Goal: Task Accomplishment & Management: Use online tool/utility

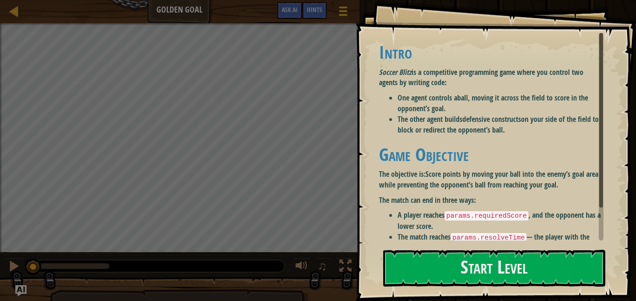
click at [454, 137] on div "Intro Soccer Blitz is a competitive programming game where you control two agen…" at bounding box center [491, 158] width 224 height 233
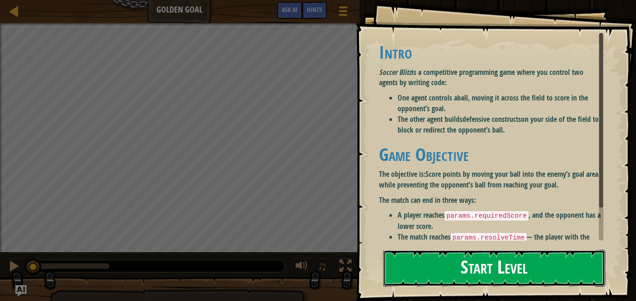
click at [422, 250] on button "Start Level" at bounding box center [494, 268] width 222 height 37
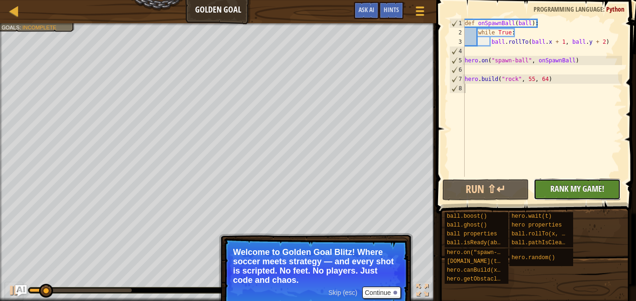
click at [578, 196] on button "No New Code to Rank Rank My Game! Submitting... Submitted for Ranking Failed to…" at bounding box center [576, 189] width 87 height 21
click at [548, 78] on div "def onSpawnBall ( ball ) : while True : ball . rollTo ( ball . x + 1 , ball . y…" at bounding box center [542, 107] width 159 height 177
type textarea "[DOMAIN_NAME]("rock", 55, 64)"
click at [511, 91] on div "def onSpawnBall ( ball ) : while True : ball . rollTo ( ball . x + 1 , ball . y…" at bounding box center [542, 107] width 159 height 177
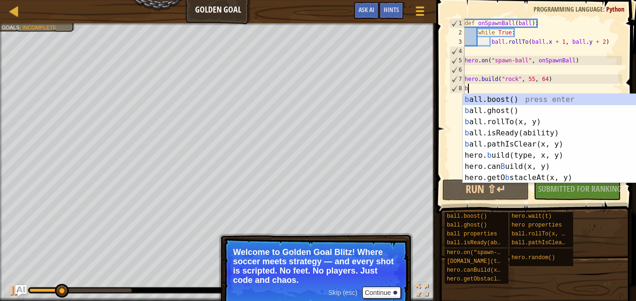
type textarea "b"
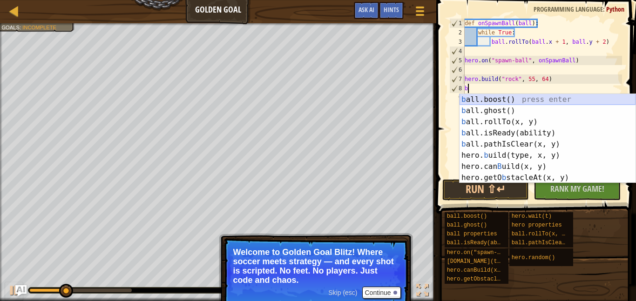
click at [520, 97] on div "b all.boost() press enter b all.ghost() press enter b all.rollTo(x, y) press en…" at bounding box center [547, 150] width 176 height 112
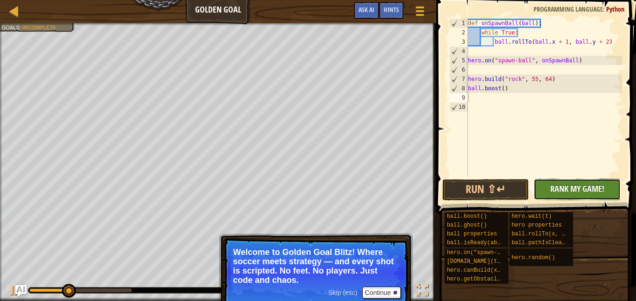
click at [540, 182] on button "No New Code to Rank Rank My Game! Submitting... Submitted for Ranking Failed to…" at bounding box center [576, 189] width 87 height 21
click at [526, 184] on button "Run ⇧↵" at bounding box center [485, 189] width 87 height 21
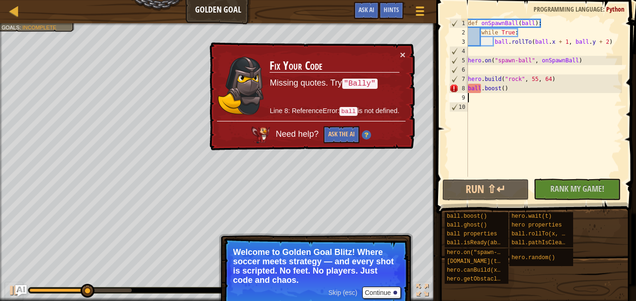
click at [480, 89] on div "def onSpawnBall ( ball ) : while True : ball . rollTo ( ball . x + 1 , ball . y…" at bounding box center [544, 107] width 156 height 177
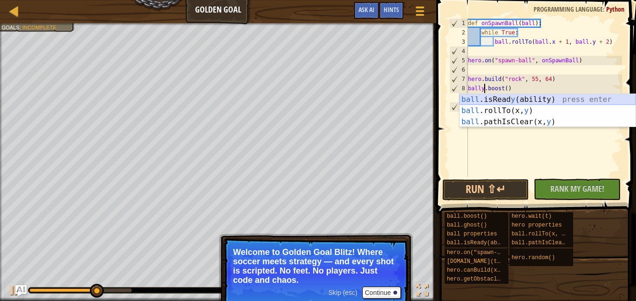
click at [491, 100] on div "ball .isRead y (ability) press enter ball .rollTo(x, y ) press enter ball .path…" at bounding box center [547, 122] width 176 height 56
type textarea "ball.isReady("boost").boost()"
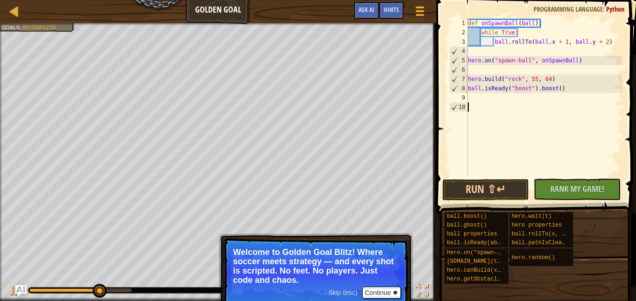
click at [573, 169] on div "def onSpawnBall ( ball ) : while True : ball . rollTo ( ball . x + 1 , ball . y…" at bounding box center [544, 107] width 156 height 177
click at [575, 178] on span at bounding box center [536, 93] width 207 height 241
click at [524, 191] on button "Run ⇧↵" at bounding box center [485, 189] width 87 height 21
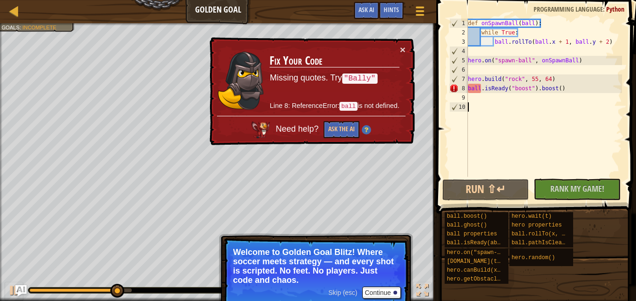
click at [398, 49] on td "Fix Your Code Missing quotes. Try "Bally" Line 8: ReferenceError: ball is not d…" at bounding box center [334, 80] width 130 height 71
click at [405, 48] on button "×" at bounding box center [403, 50] width 6 height 10
